Goal: Task Accomplishment & Management: Manage account settings

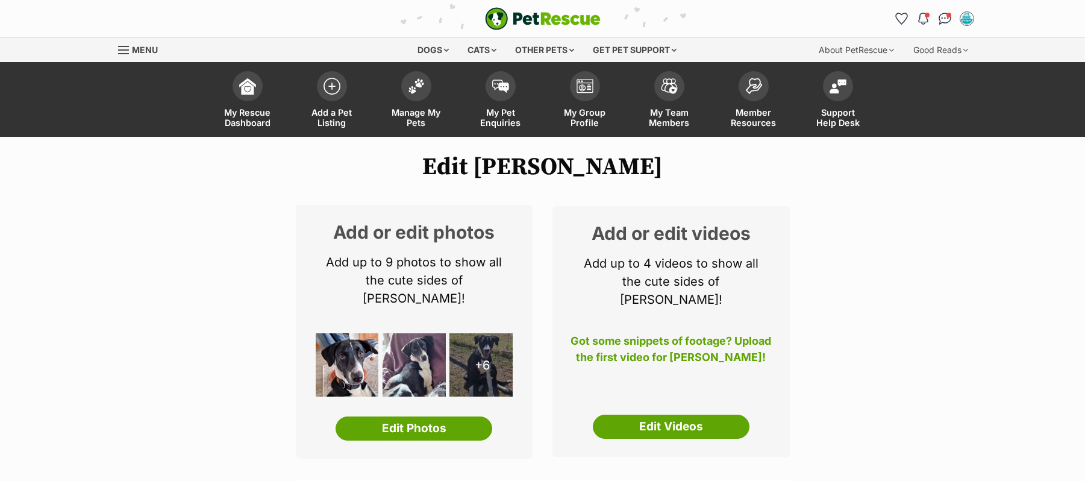
select select "252261"
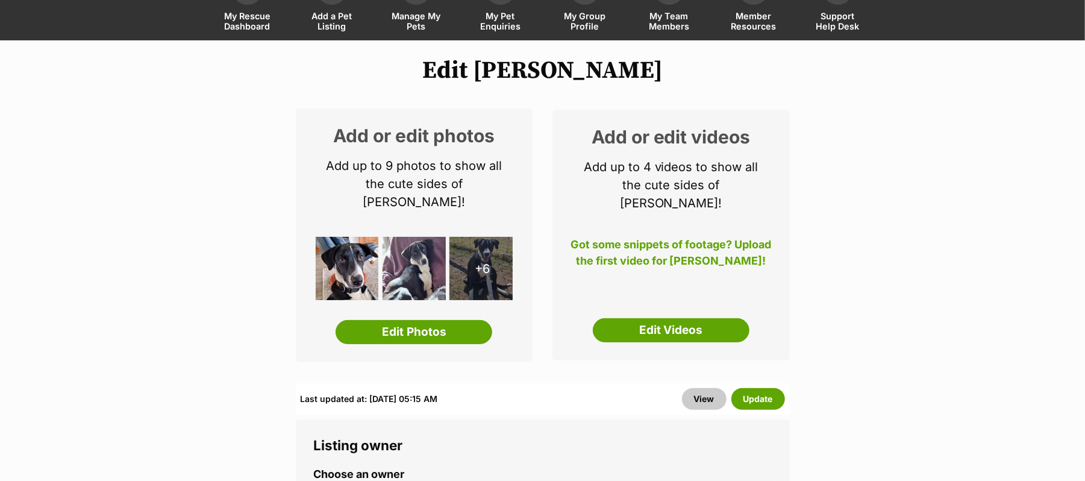
scroll to position [321, 0]
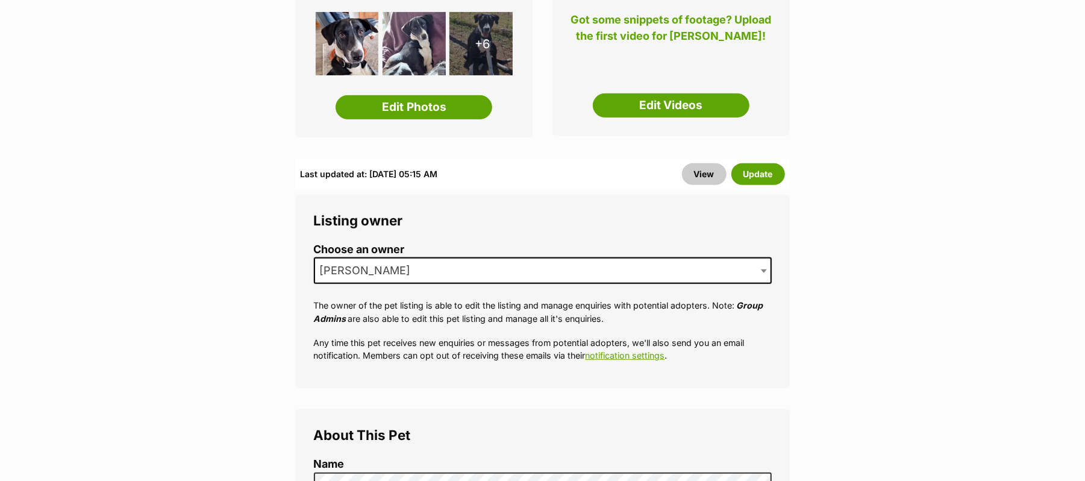
click at [762, 273] on b at bounding box center [764, 271] width 6 height 4
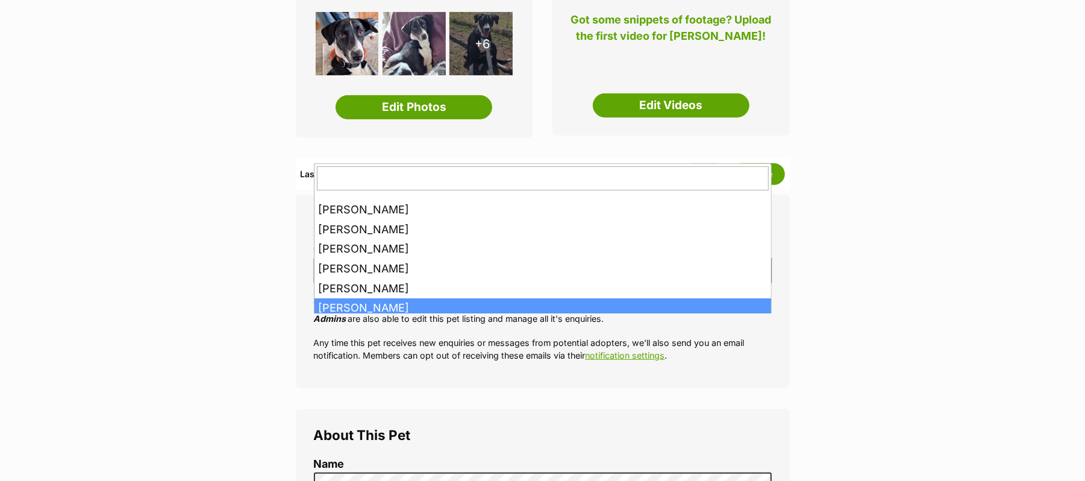
drag, startPoint x: 390, startPoint y: 304, endPoint x: 444, endPoint y: 293, distance: 54.7
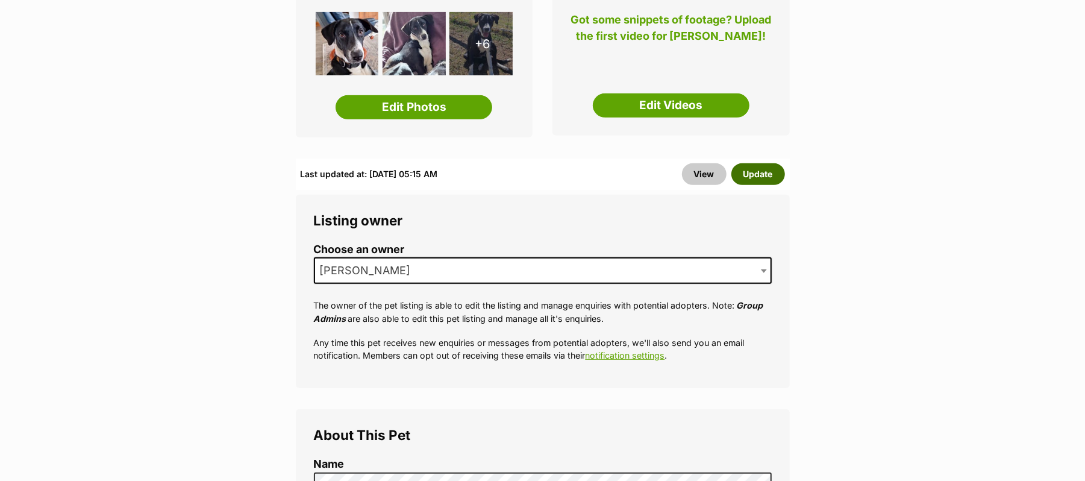
click at [736, 185] on button "Update" at bounding box center [758, 174] width 54 height 22
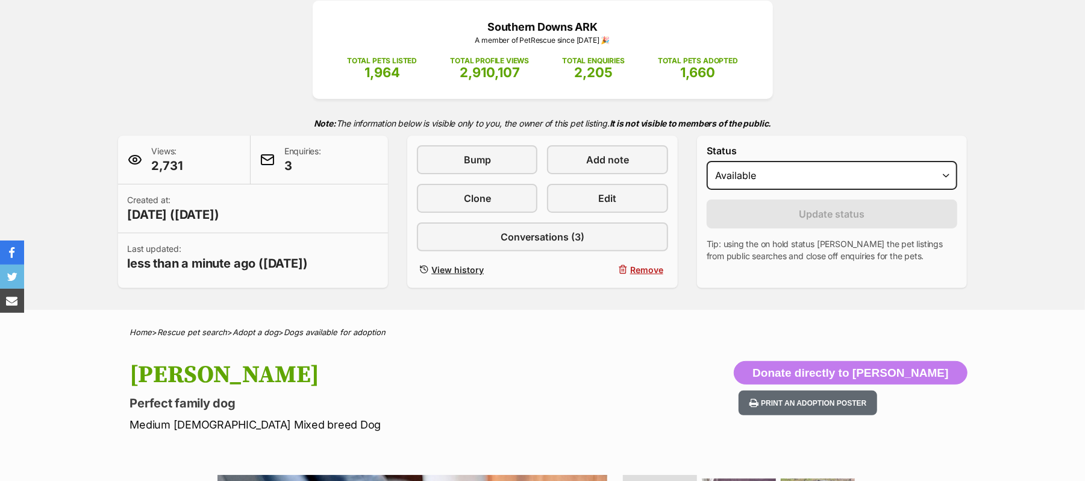
scroll to position [160, 0]
click at [945, 190] on select "Draft - not available as listing has enquires Available On hold Adopted" at bounding box center [831, 175] width 251 height 29
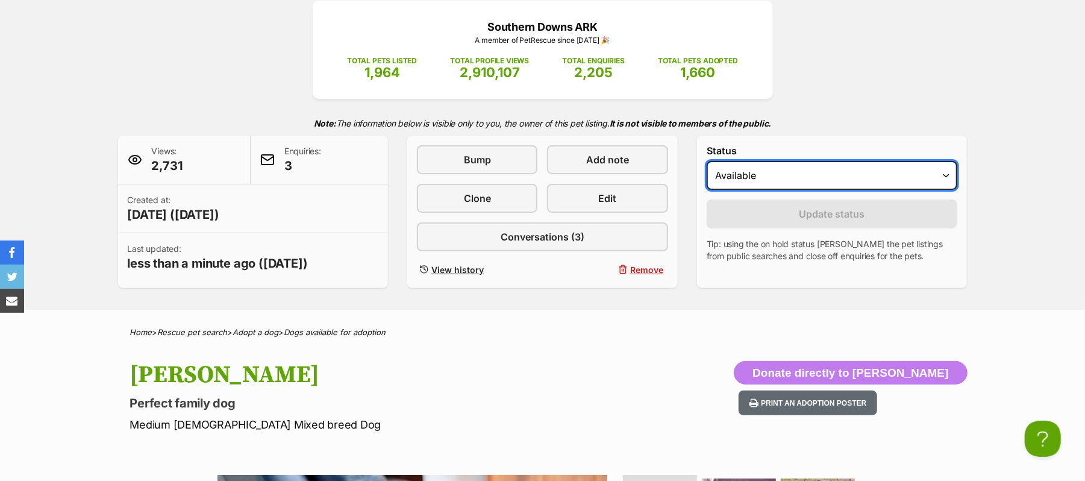
scroll to position [0, 0]
select select "on_hold"
click at [712, 190] on select "Draft - not available as listing has enquires Available On hold Adopted" at bounding box center [831, 175] width 251 height 29
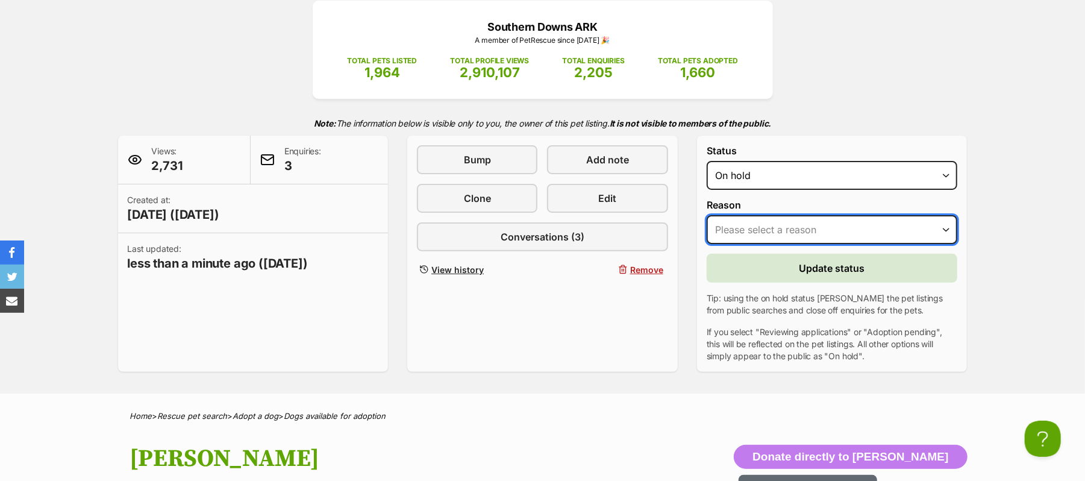
click at [939, 244] on select "Please select a reason Medical reasons Reviewing applications Adoption pending …" at bounding box center [831, 229] width 251 height 29
select select "reviewing_applications"
click at [712, 244] on select "Please select a reason Medical reasons Reviewing applications Adoption pending …" at bounding box center [831, 229] width 251 height 29
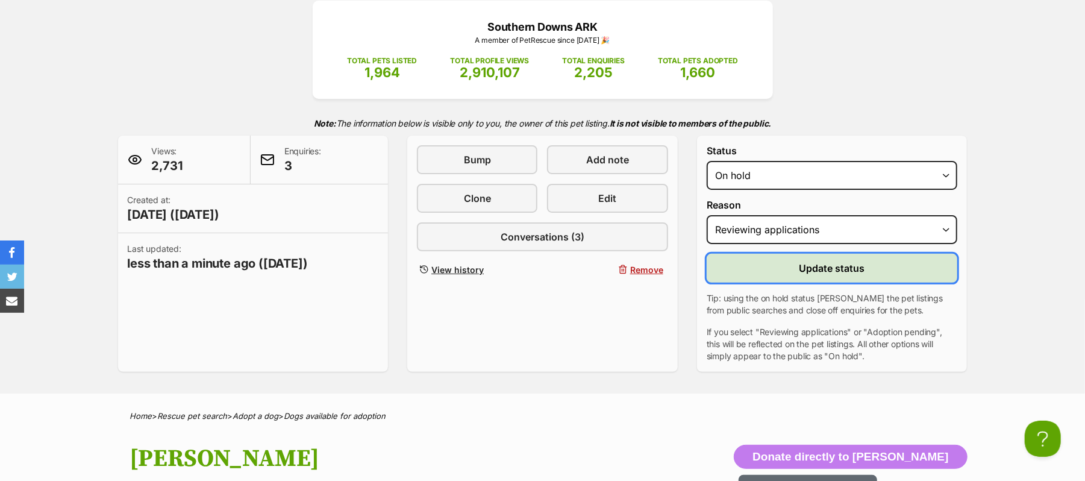
click at [851, 275] on span "Update status" at bounding box center [832, 268] width 66 height 14
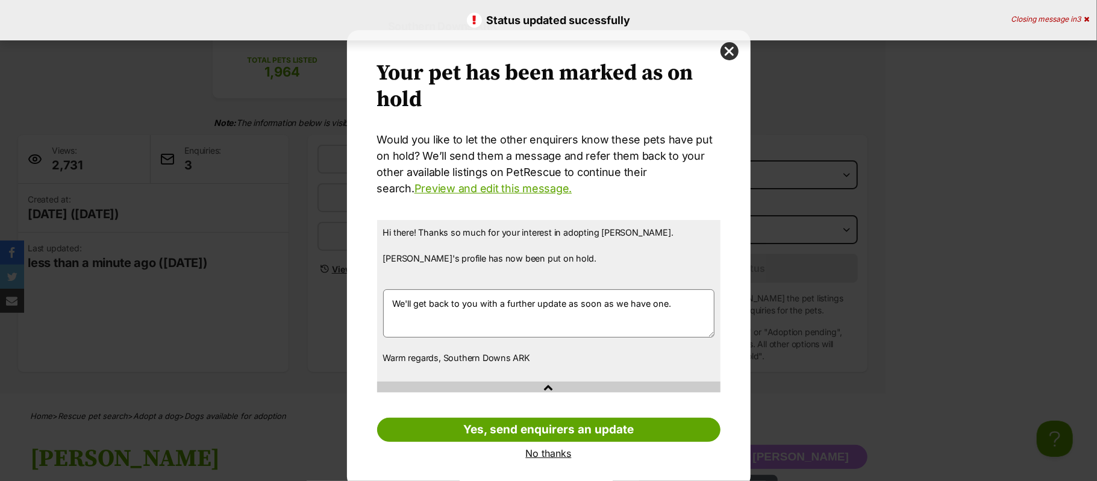
click at [555, 453] on link "No thanks" at bounding box center [548, 452] width 343 height 11
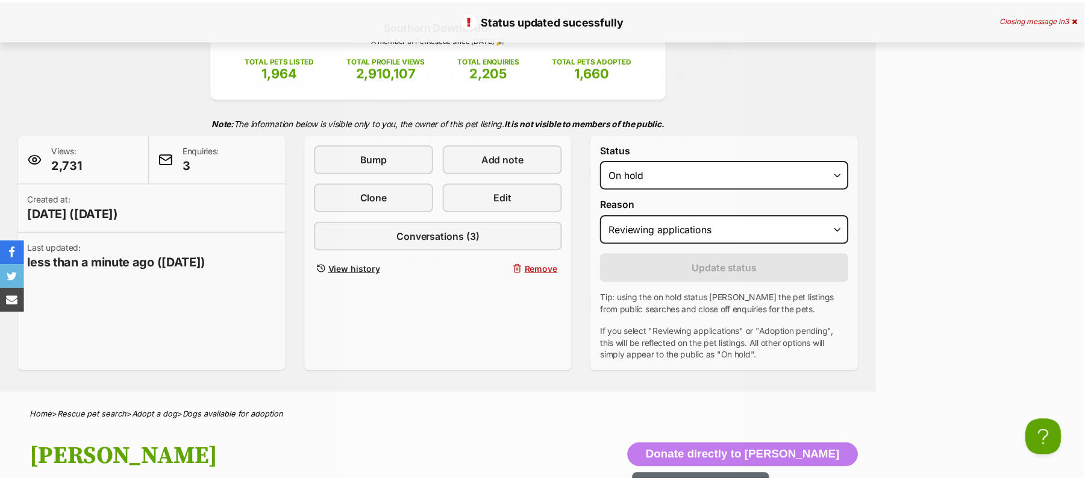
scroll to position [160, 0]
